Goal: Find specific page/section: Find specific page/section

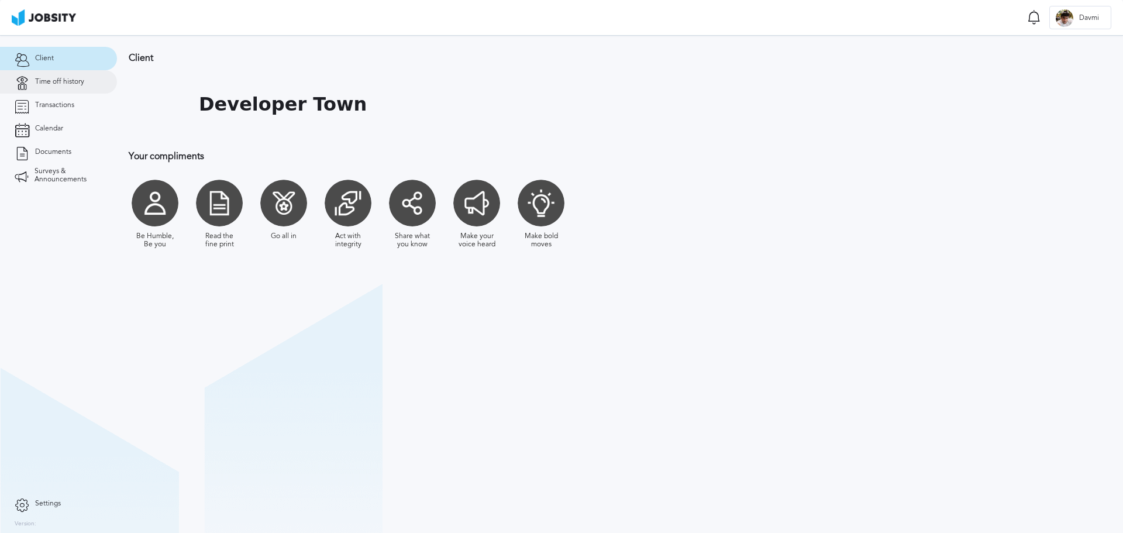
click at [71, 71] on link "Time off history" at bounding box center [58, 81] width 117 height 23
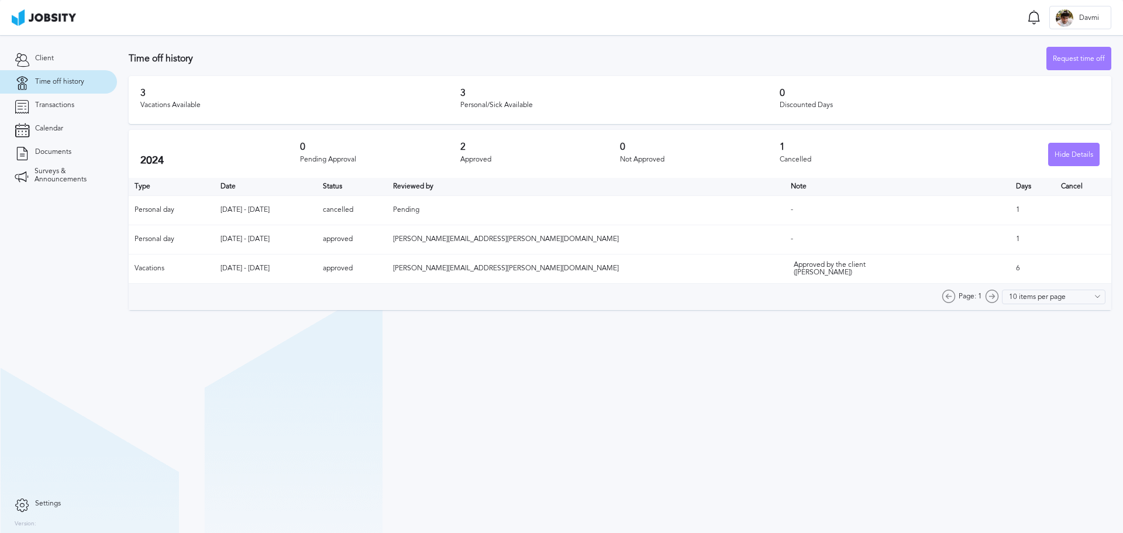
drag, startPoint x: 739, startPoint y: 427, endPoint x: 731, endPoint y: 421, distance: 9.7
click at [739, 427] on section "Time off history Request time off 3 Vacations Available 3 Personal/Sick Availab…" at bounding box center [620, 284] width 1006 height 498
drag, startPoint x: 544, startPoint y: 109, endPoint x: 437, endPoint y: 102, distance: 106.7
click at [437, 102] on div "3 Vacations Available 3 Personal/Sick Available 0 Discounted Days" at bounding box center [620, 100] width 983 height 48
click at [437, 102] on div "Vacations Available" at bounding box center [300, 105] width 320 height 8
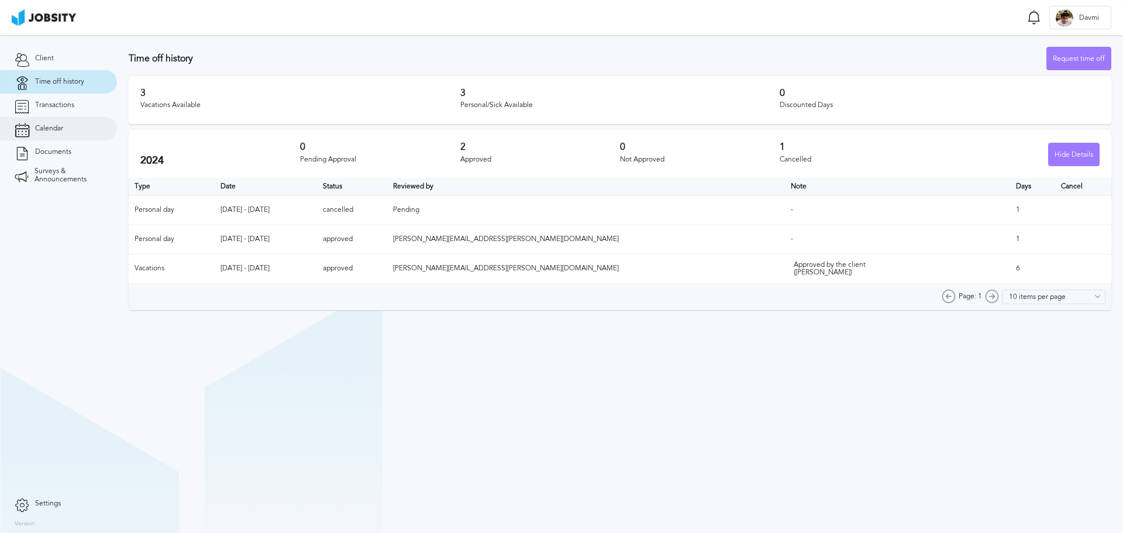
click at [74, 123] on link "Calendar" at bounding box center [58, 128] width 117 height 23
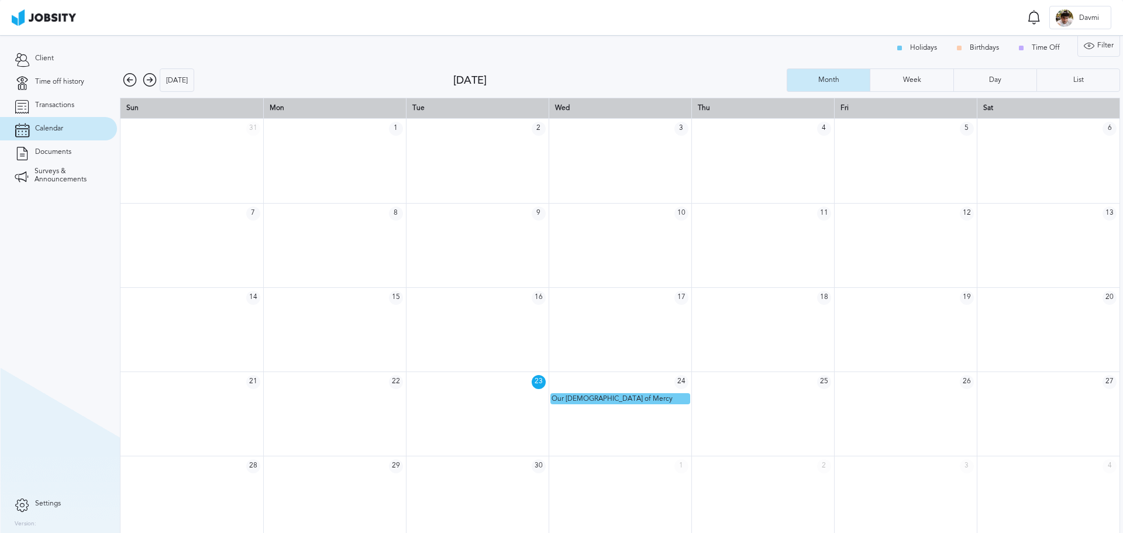
scroll to position [16, 0]
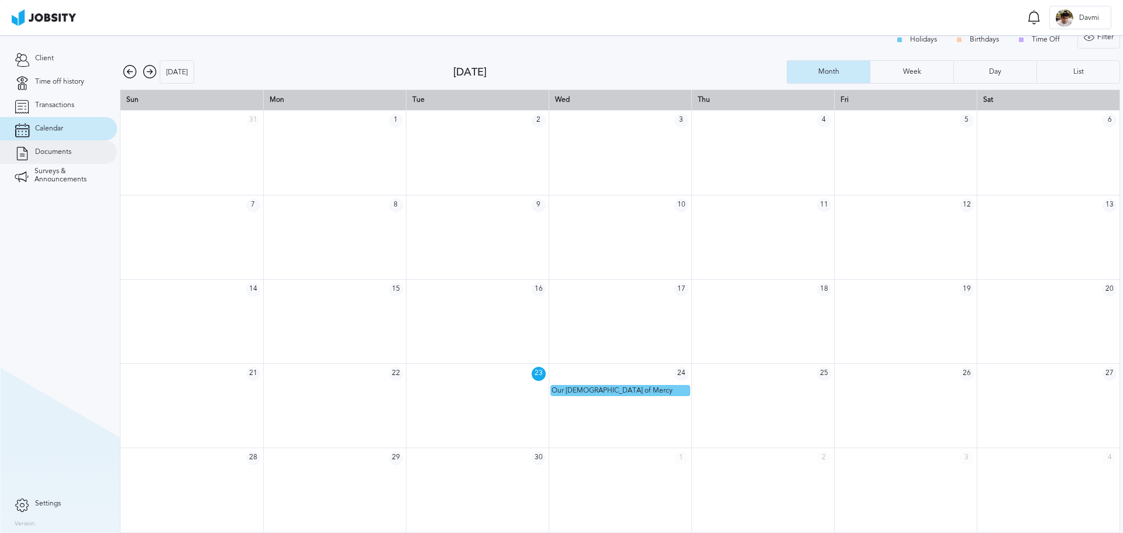
click at [67, 153] on span "Documents" at bounding box center [53, 152] width 36 height 8
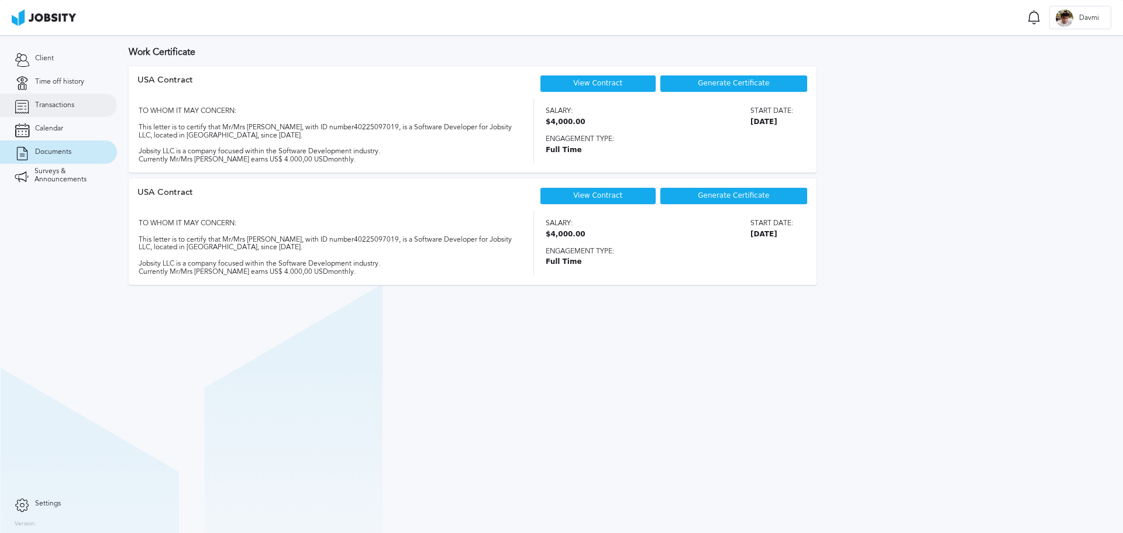
click at [74, 97] on link "Transactions" at bounding box center [58, 105] width 117 height 23
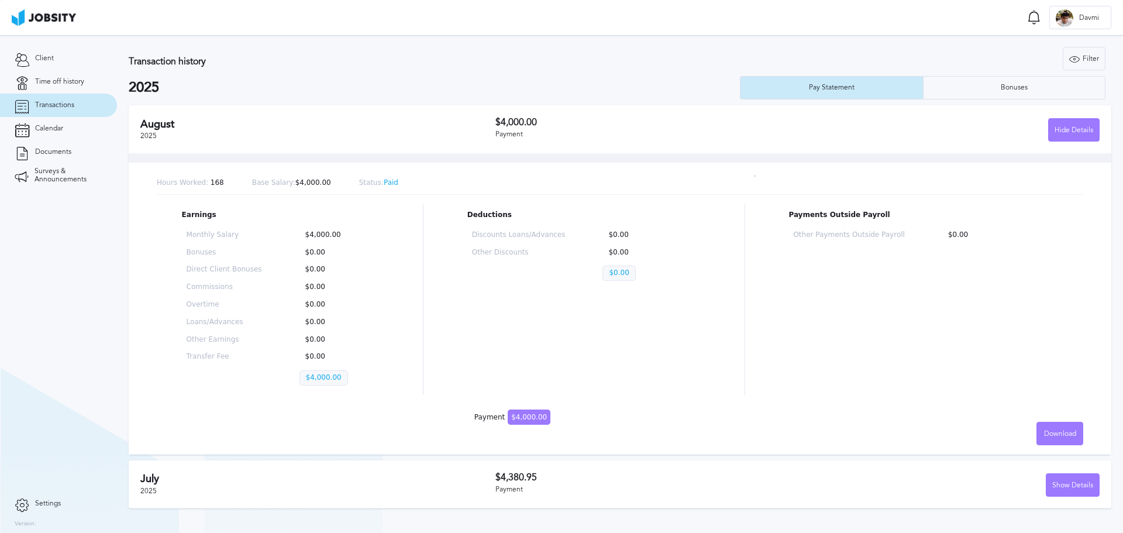
click at [663, 80] on h2 "2025" at bounding box center [434, 88] width 611 height 16
click at [672, 112] on div "August 2025 $4,000.00 Payment Hide Details" at bounding box center [620, 129] width 983 height 48
click at [625, 82] on h2 "2025" at bounding box center [434, 88] width 611 height 16
